Goal: Find contact information: Find contact information

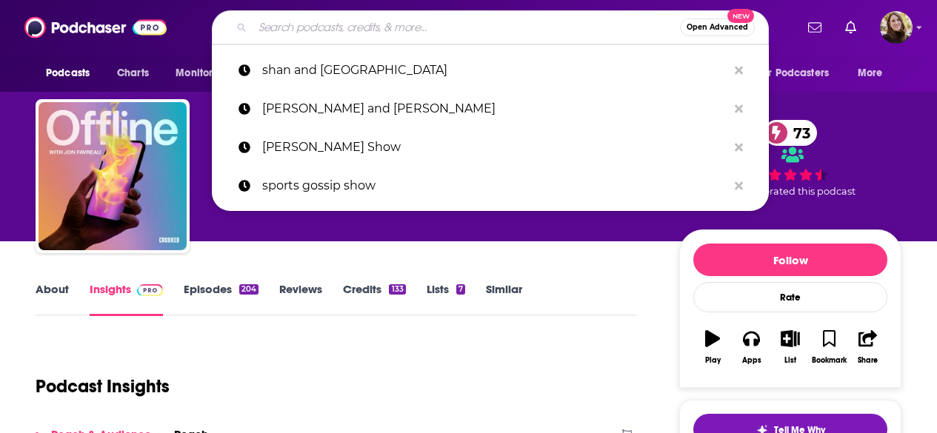
click at [287, 28] on input "Search podcasts, credits, & more..." at bounding box center [467, 28] width 428 height 24
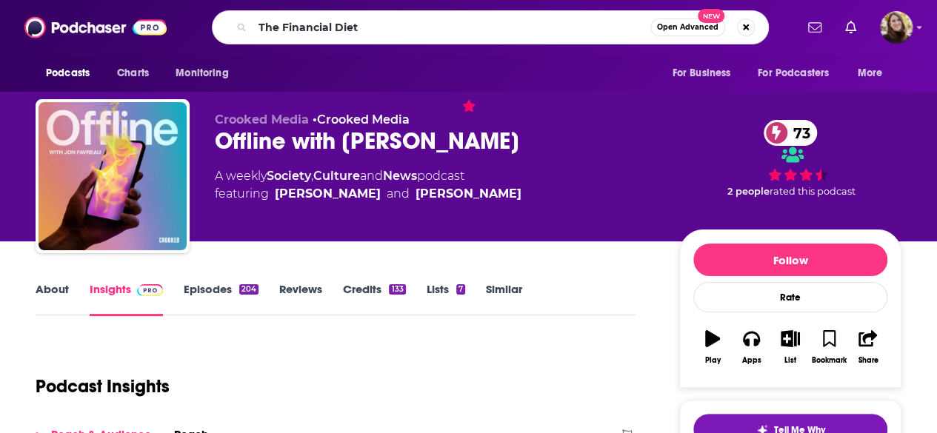
type input "The Financial Diet"
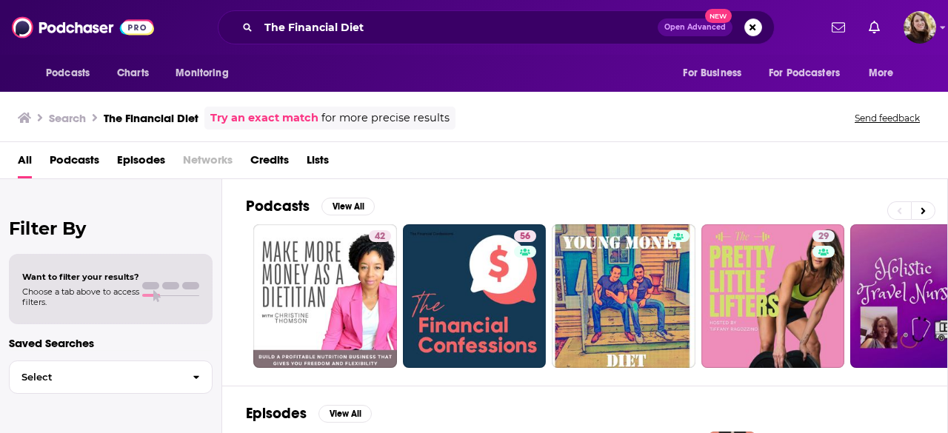
click at [515, 169] on div "All Podcasts Episodes Networks Credits Lists" at bounding box center [477, 163] width 919 height 30
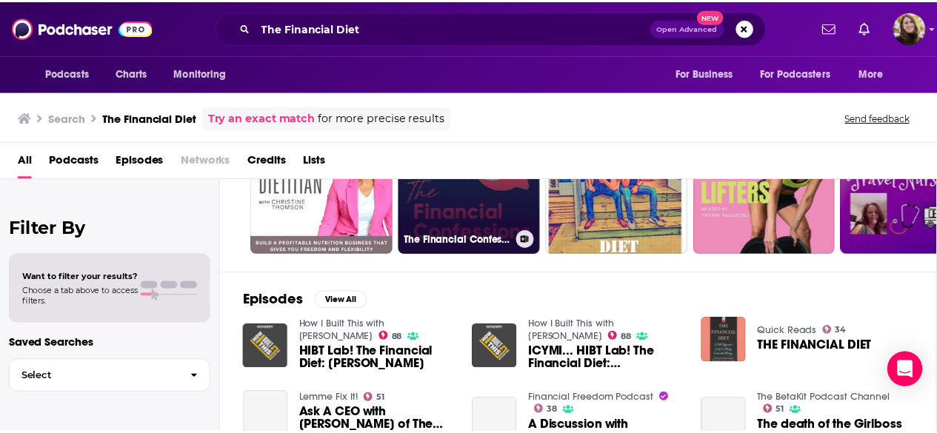
scroll to position [74, 0]
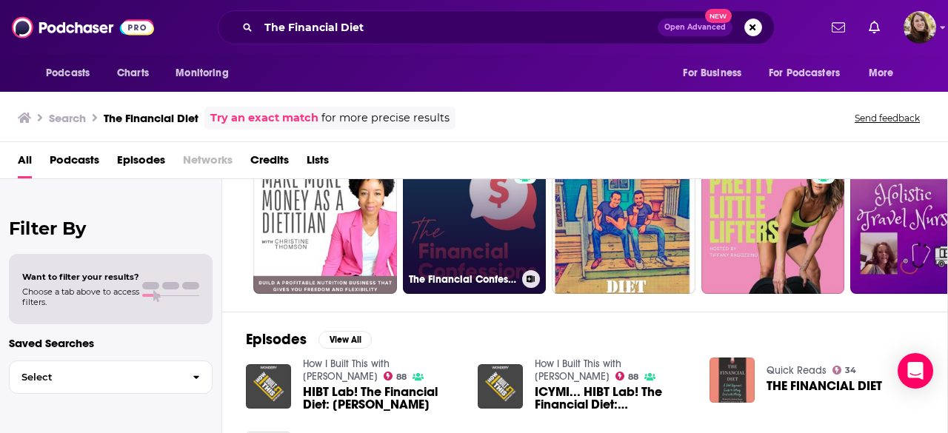
click at [476, 226] on link "56 The Financial Confessions" at bounding box center [475, 222] width 144 height 144
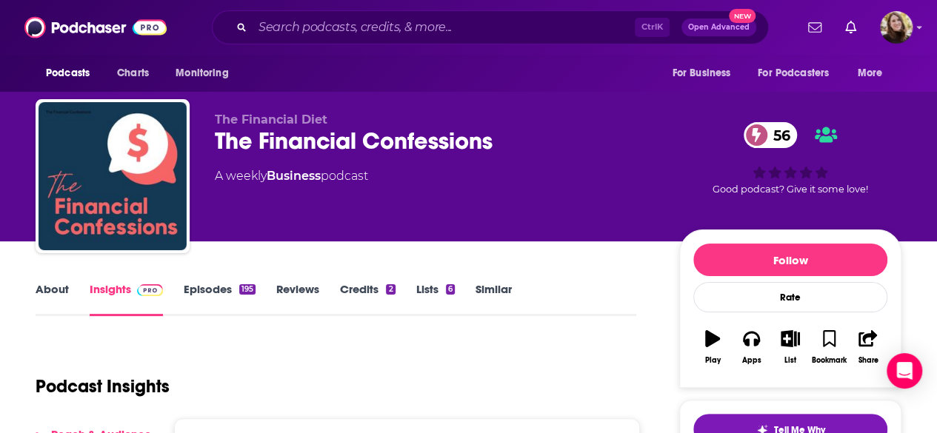
click at [491, 293] on link "Similar" at bounding box center [494, 299] width 36 height 34
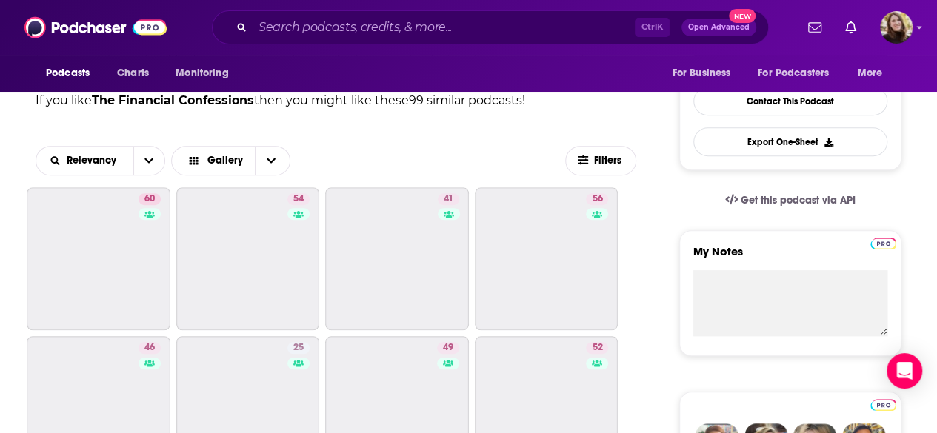
scroll to position [222, 0]
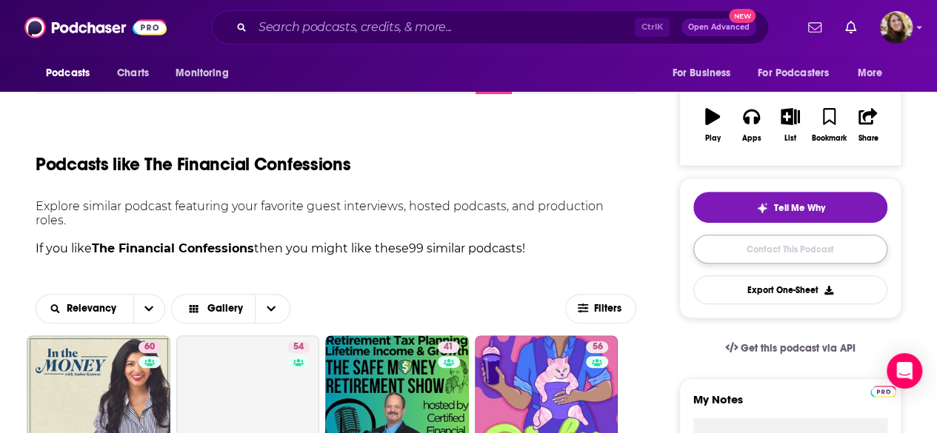
click at [738, 247] on link "Contact This Podcast" at bounding box center [791, 249] width 194 height 29
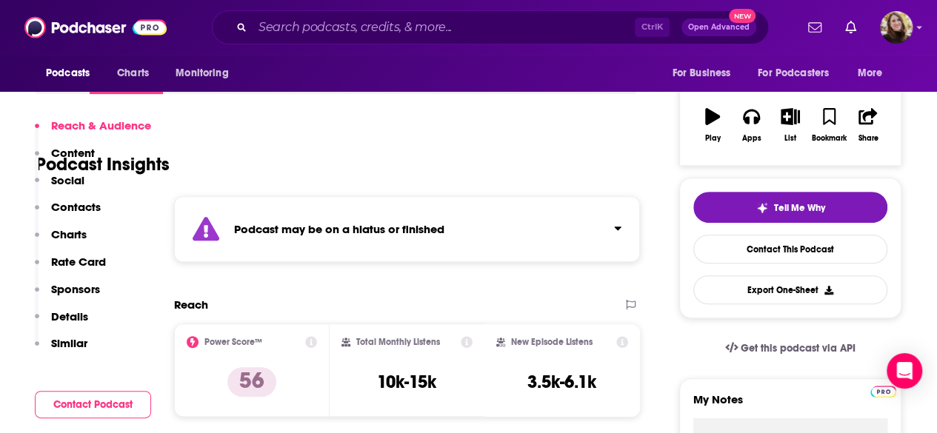
scroll to position [1501, 0]
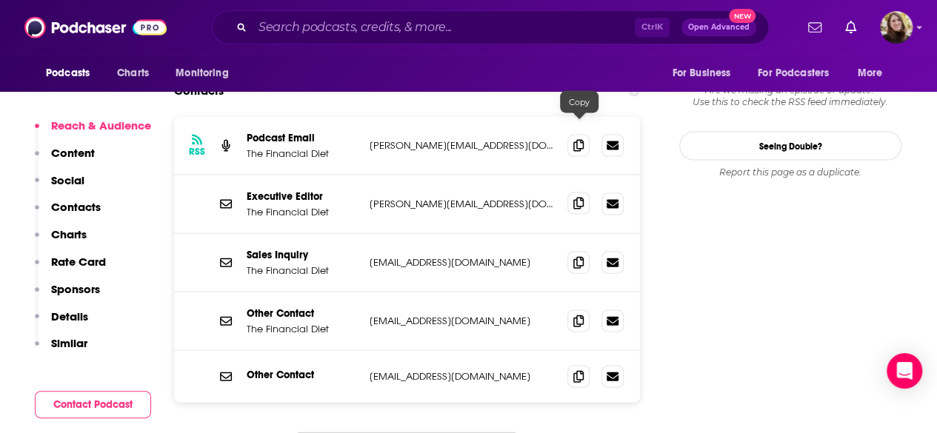
click at [581, 198] on icon at bounding box center [578, 204] width 10 height 12
drag, startPoint x: 242, startPoint y: 107, endPoint x: 362, endPoint y: 110, distance: 120.1
click at [362, 176] on div "Executive Editor The Financial Diet [PERSON_NAME][EMAIL_ADDRESS][DOMAIN_NAME] […" at bounding box center [407, 205] width 466 height 59
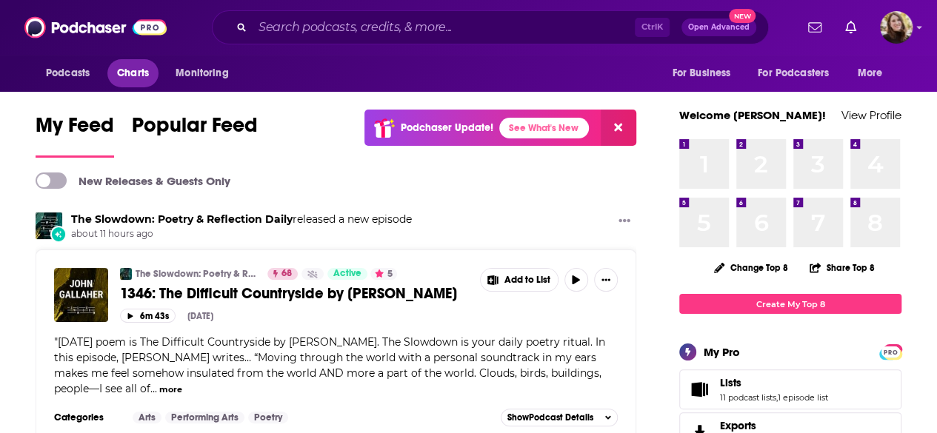
click at [127, 75] on span "Charts" at bounding box center [133, 73] width 32 height 21
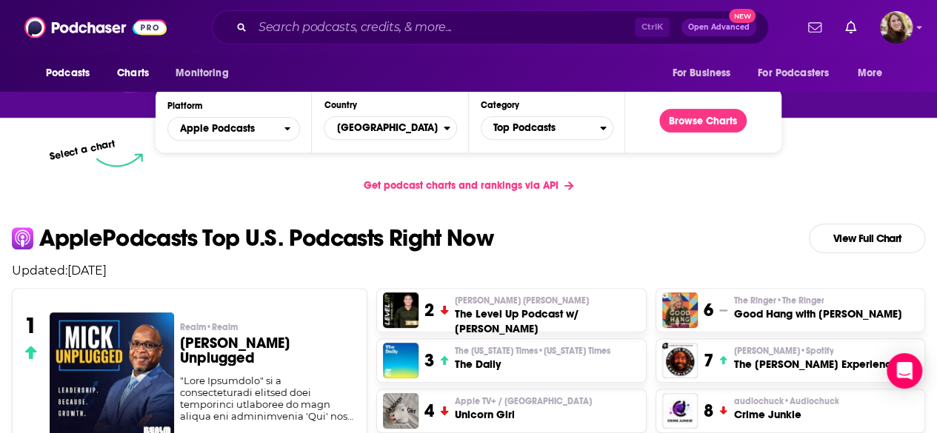
scroll to position [222, 0]
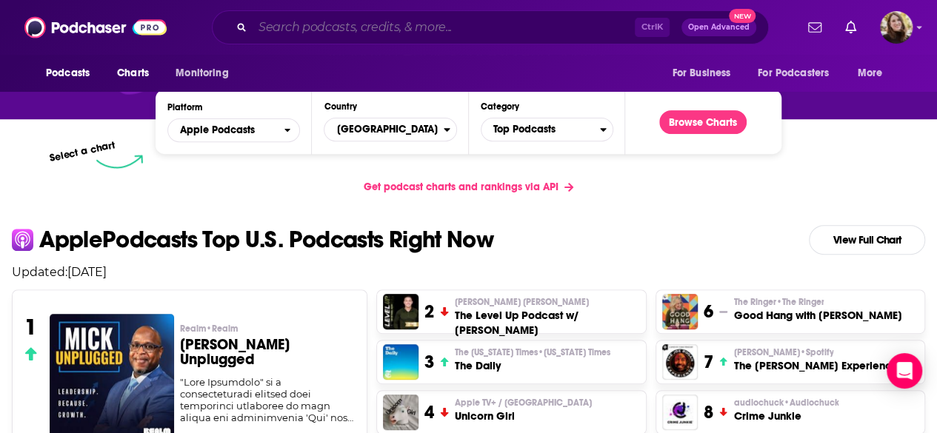
click at [320, 27] on input "Search podcasts, credits, & more..." at bounding box center [444, 28] width 382 height 24
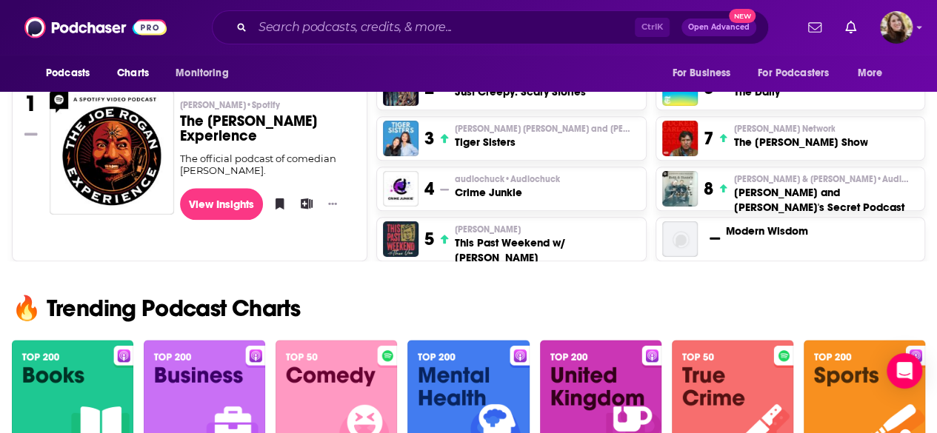
scroll to position [889, 0]
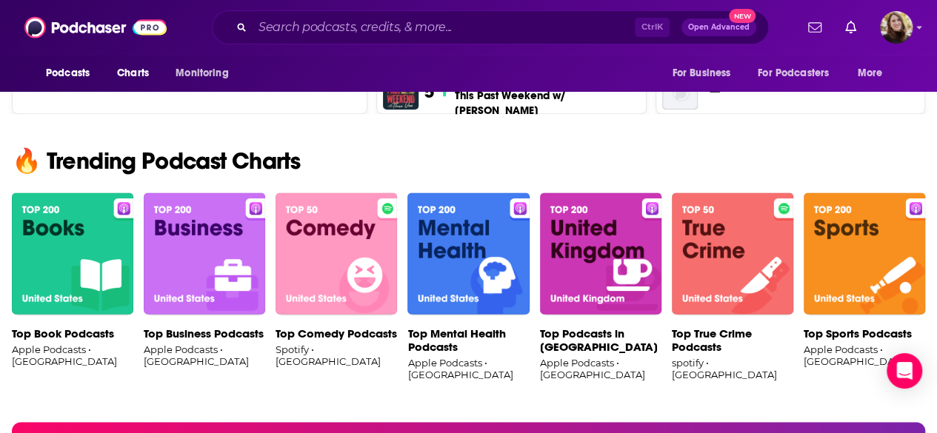
click at [64, 267] on img at bounding box center [73, 254] width 122 height 123
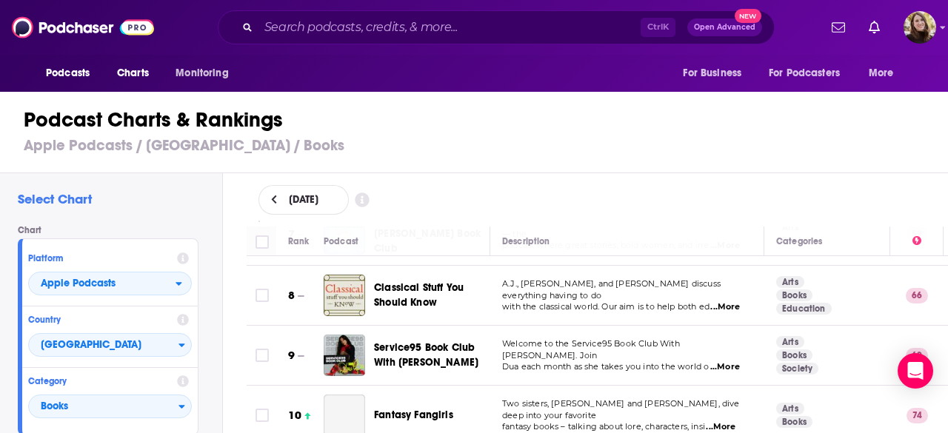
scroll to position [445, 0]
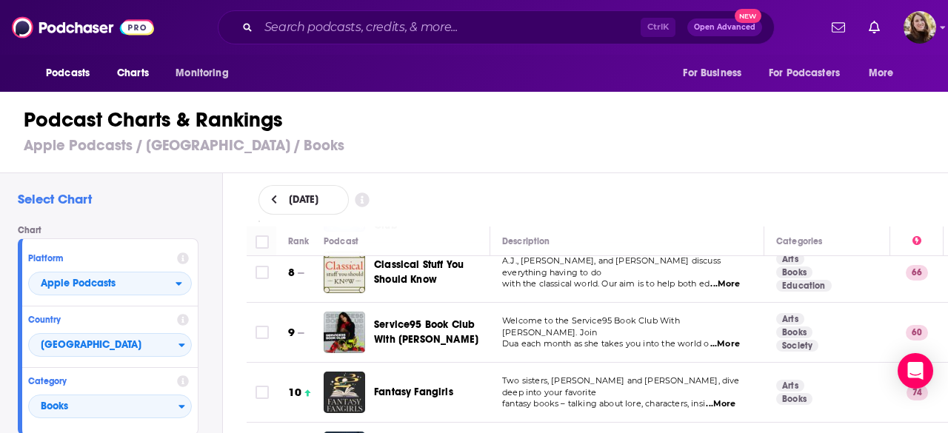
click at [726, 339] on span "...More" at bounding box center [726, 345] width 30 height 12
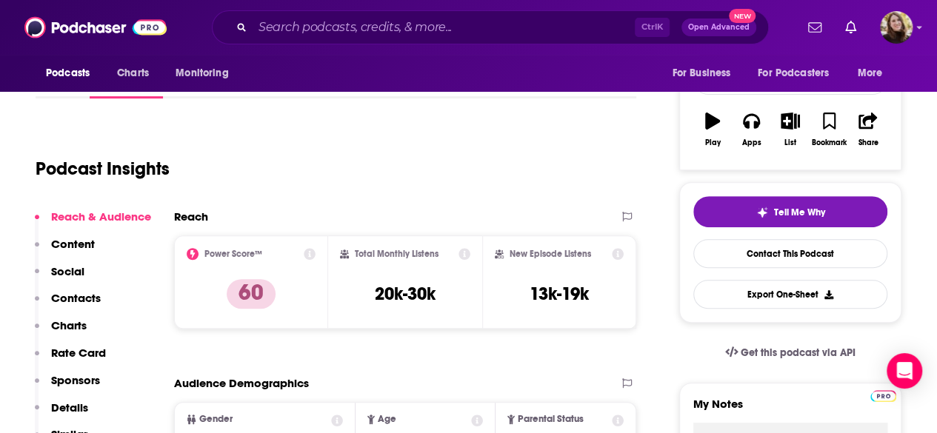
scroll to position [74, 0]
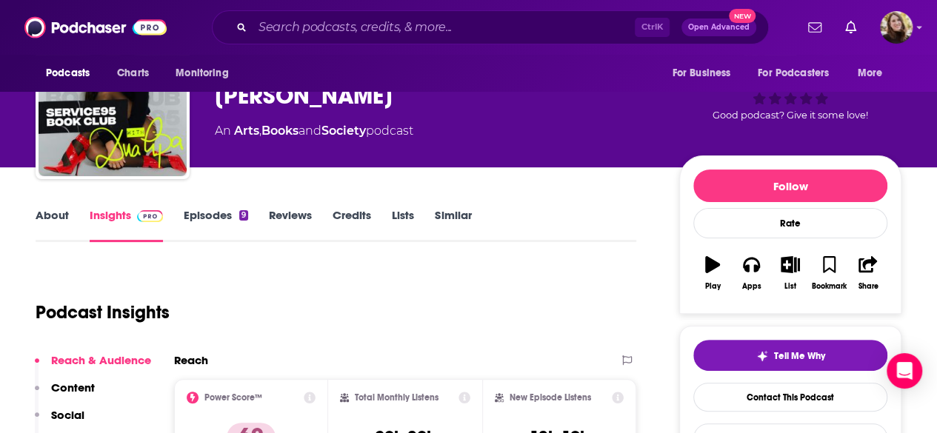
click at [236, 219] on link "Episodes 9" at bounding box center [216, 225] width 64 height 34
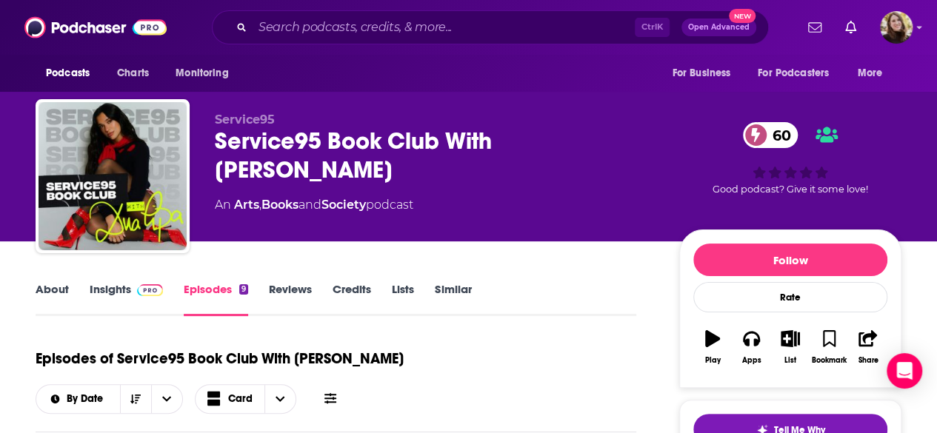
click at [358, 296] on link "Credits" at bounding box center [352, 299] width 39 height 34
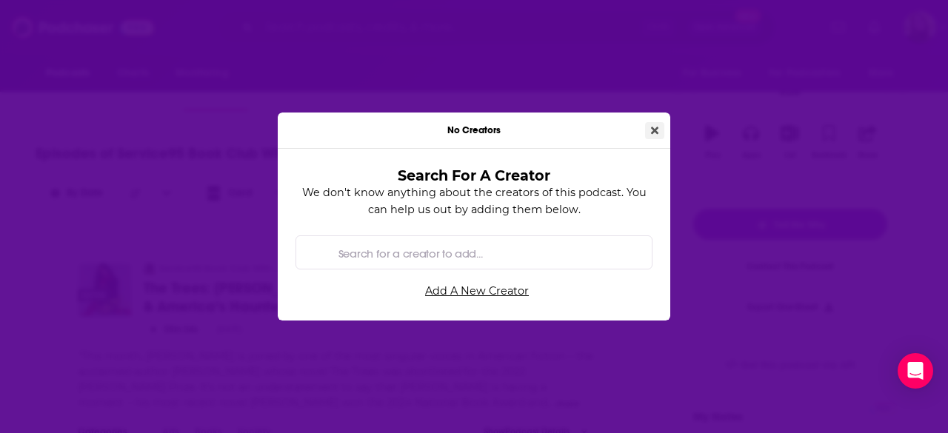
click at [652, 126] on icon "Close" at bounding box center [654, 130] width 7 height 10
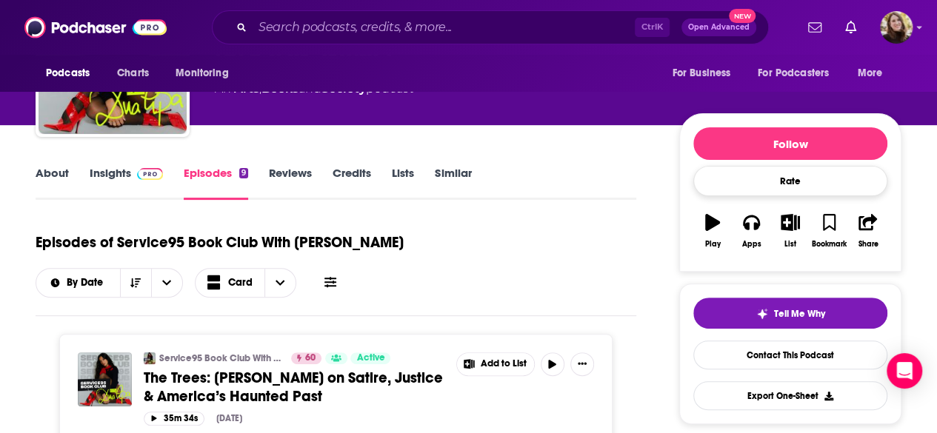
scroll to position [222, 0]
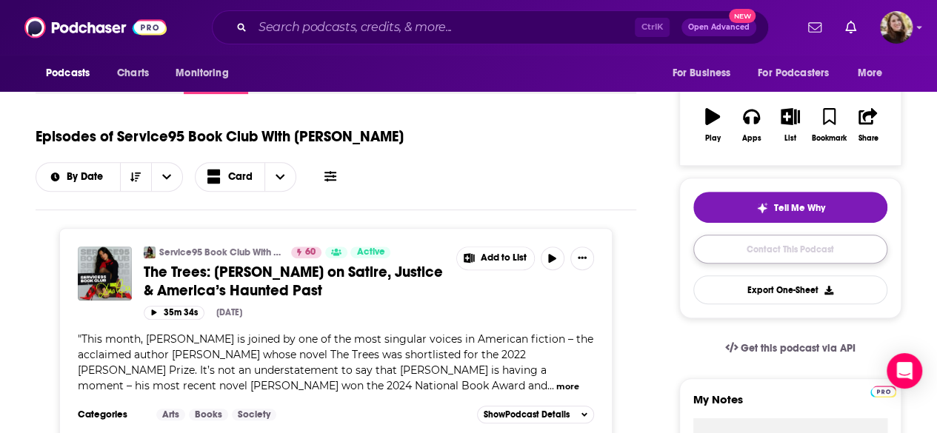
click at [762, 248] on link "Contact This Podcast" at bounding box center [791, 249] width 194 height 29
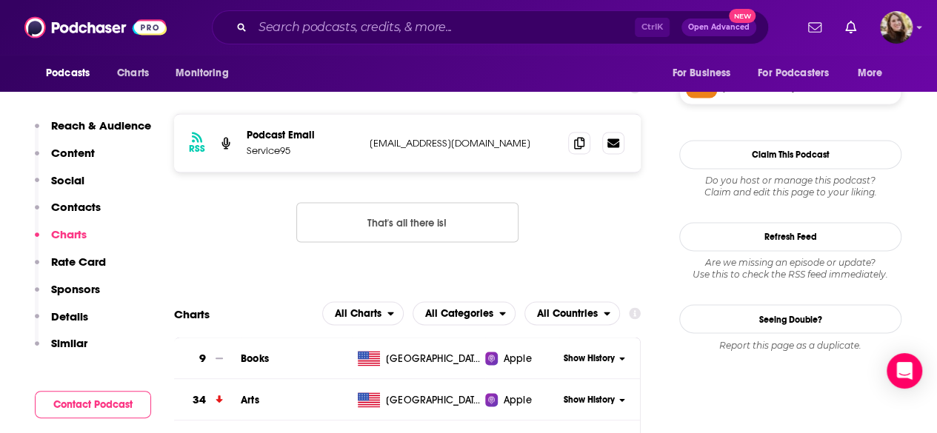
scroll to position [1048, 0]
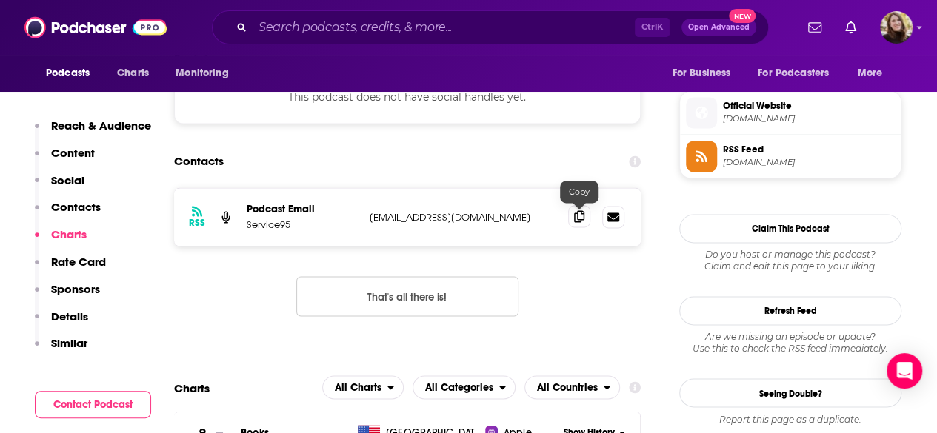
click at [577, 219] on icon at bounding box center [579, 216] width 10 height 12
